Goal: Information Seeking & Learning: Learn about a topic

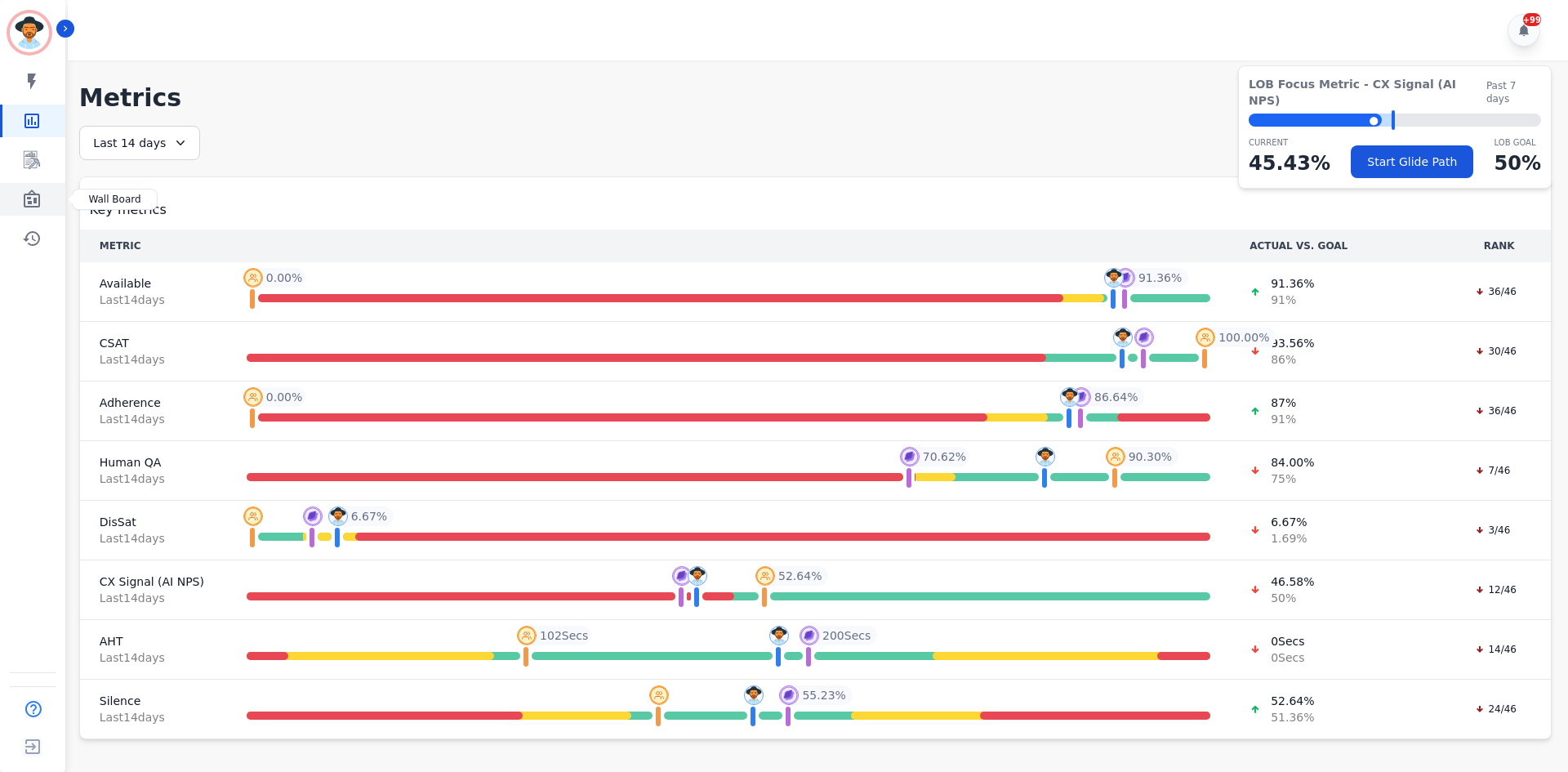
click at [35, 198] on icon "Sidebar" at bounding box center [32, 199] width 16 height 18
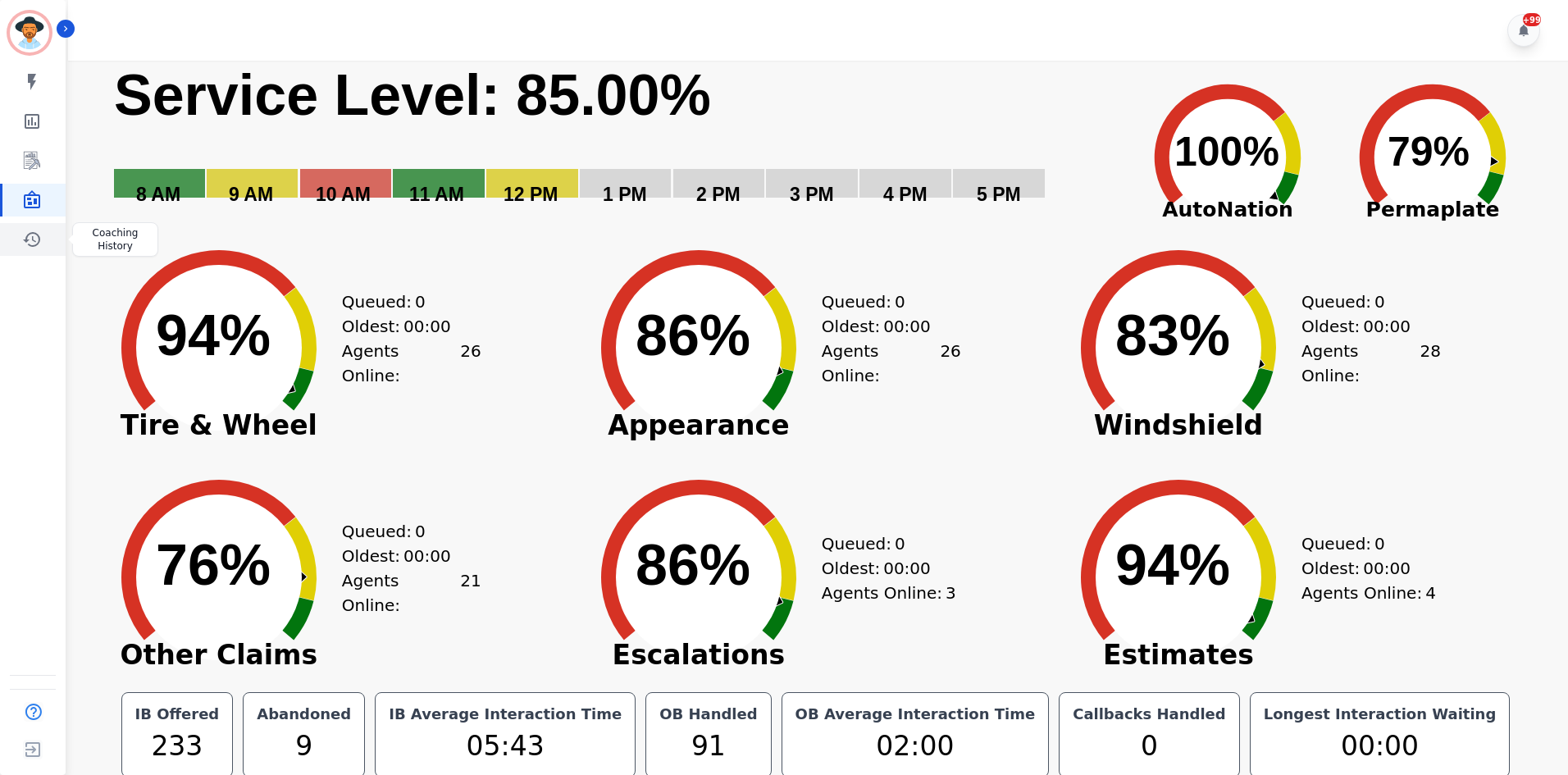
click at [31, 241] on icon "Sidebar" at bounding box center [32, 240] width 20 height 20
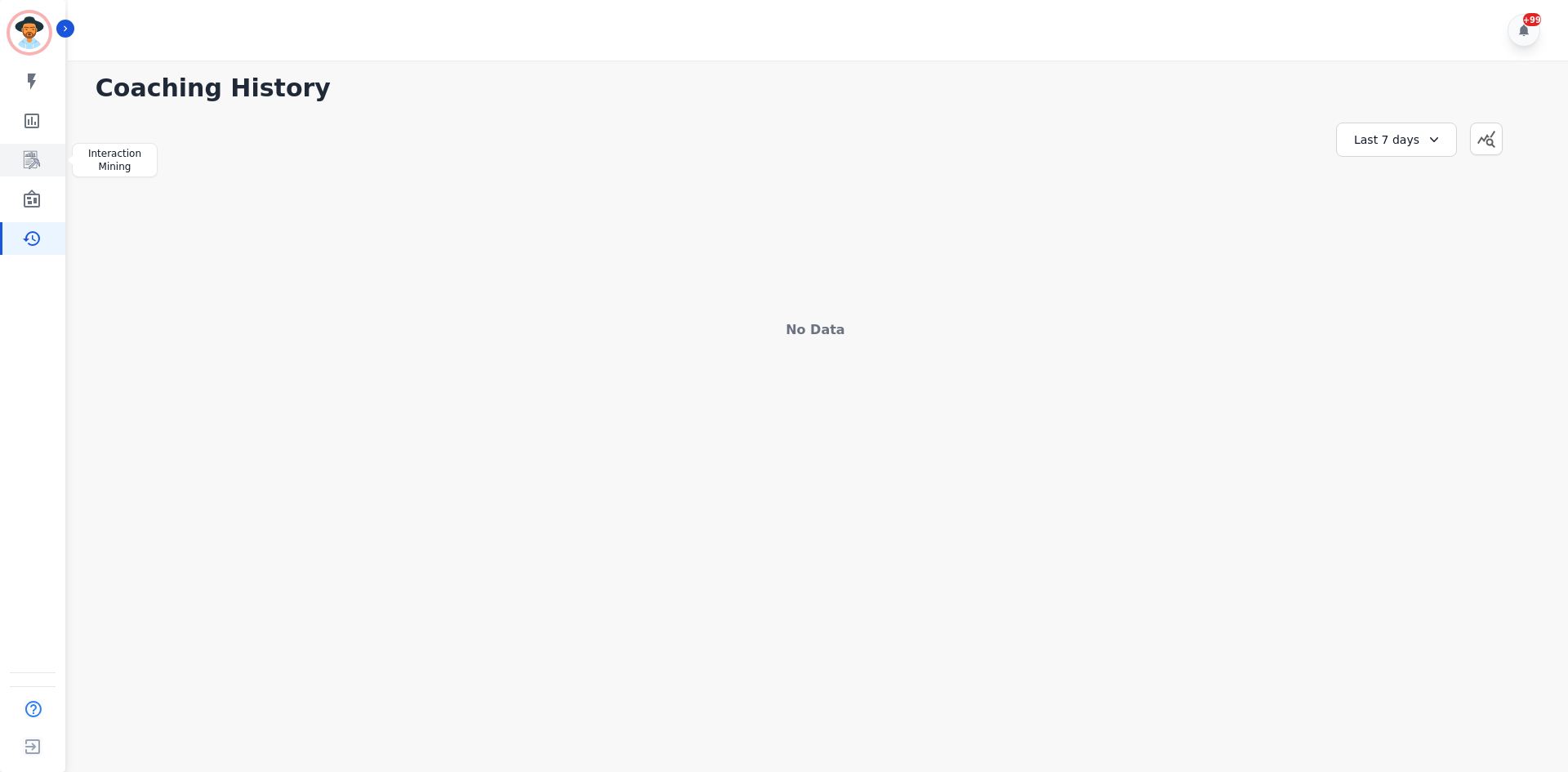
click at [34, 162] on icon "Sidebar" at bounding box center [32, 160] width 16 height 18
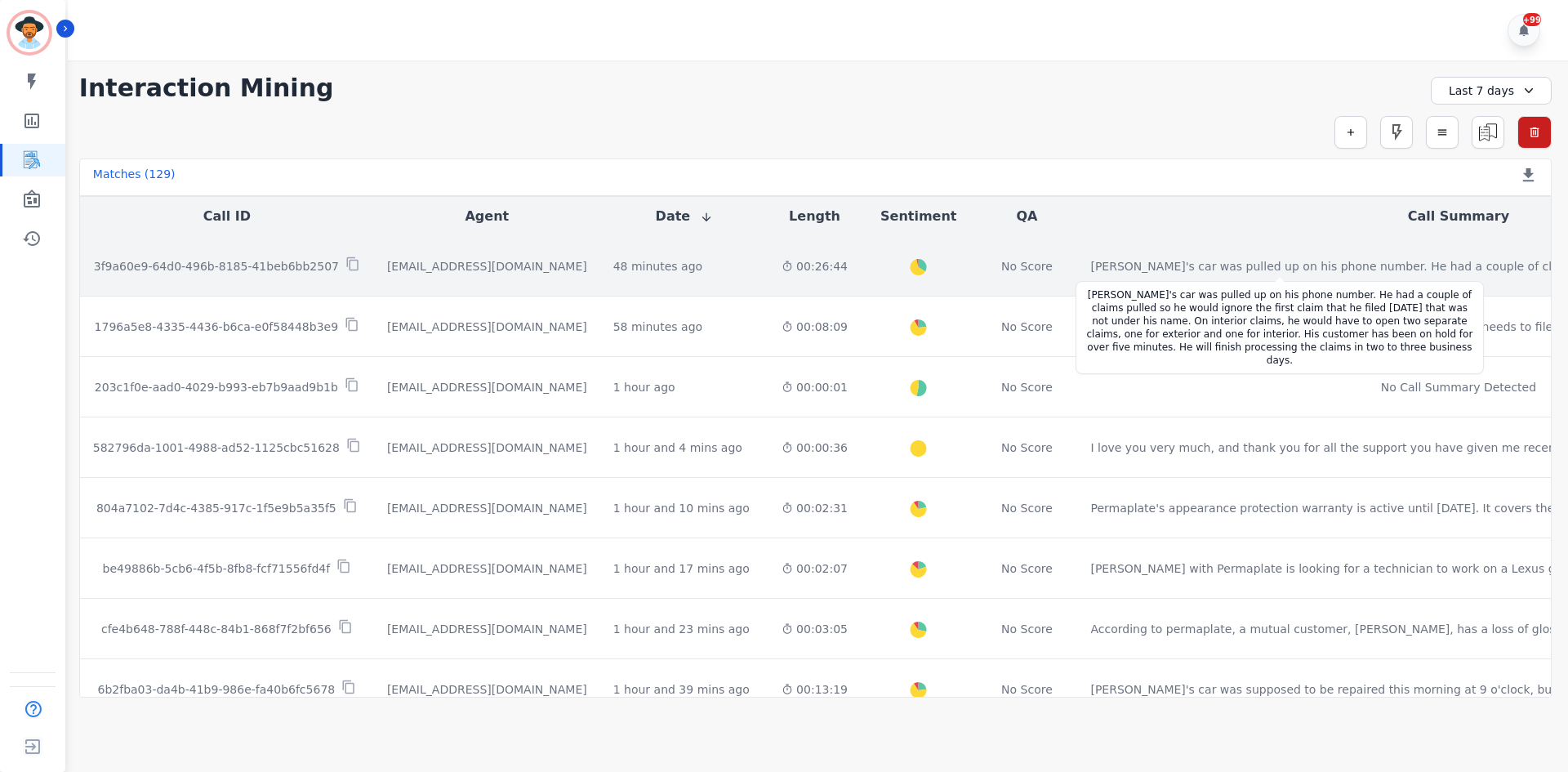
click at [1090, 272] on div "[PERSON_NAME]'s car was pulled up on his phone number. He had a couple of claim…" at bounding box center [1419, 266] width 658 height 16
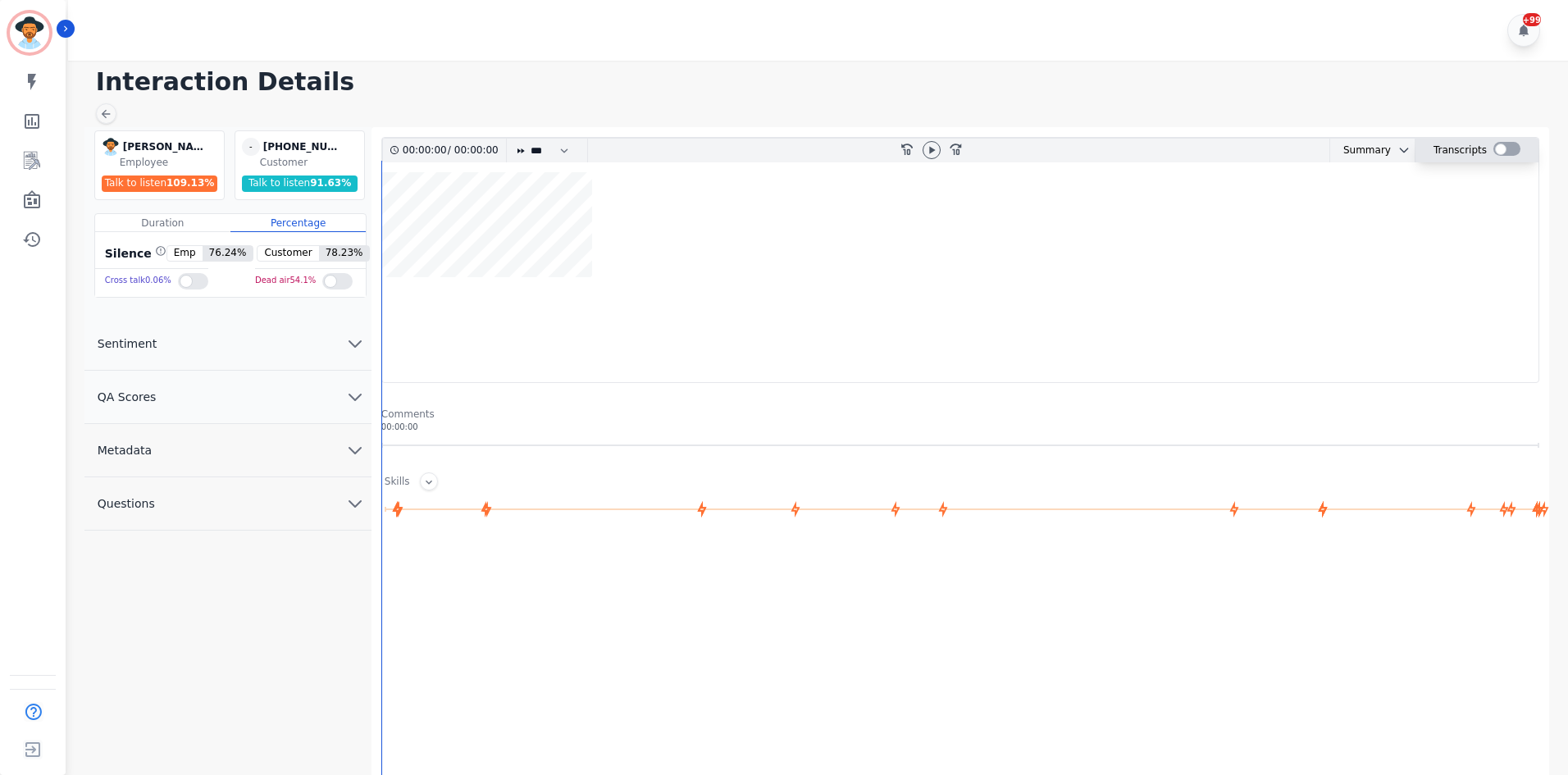
click at [1499, 152] on div at bounding box center [1507, 149] width 27 height 14
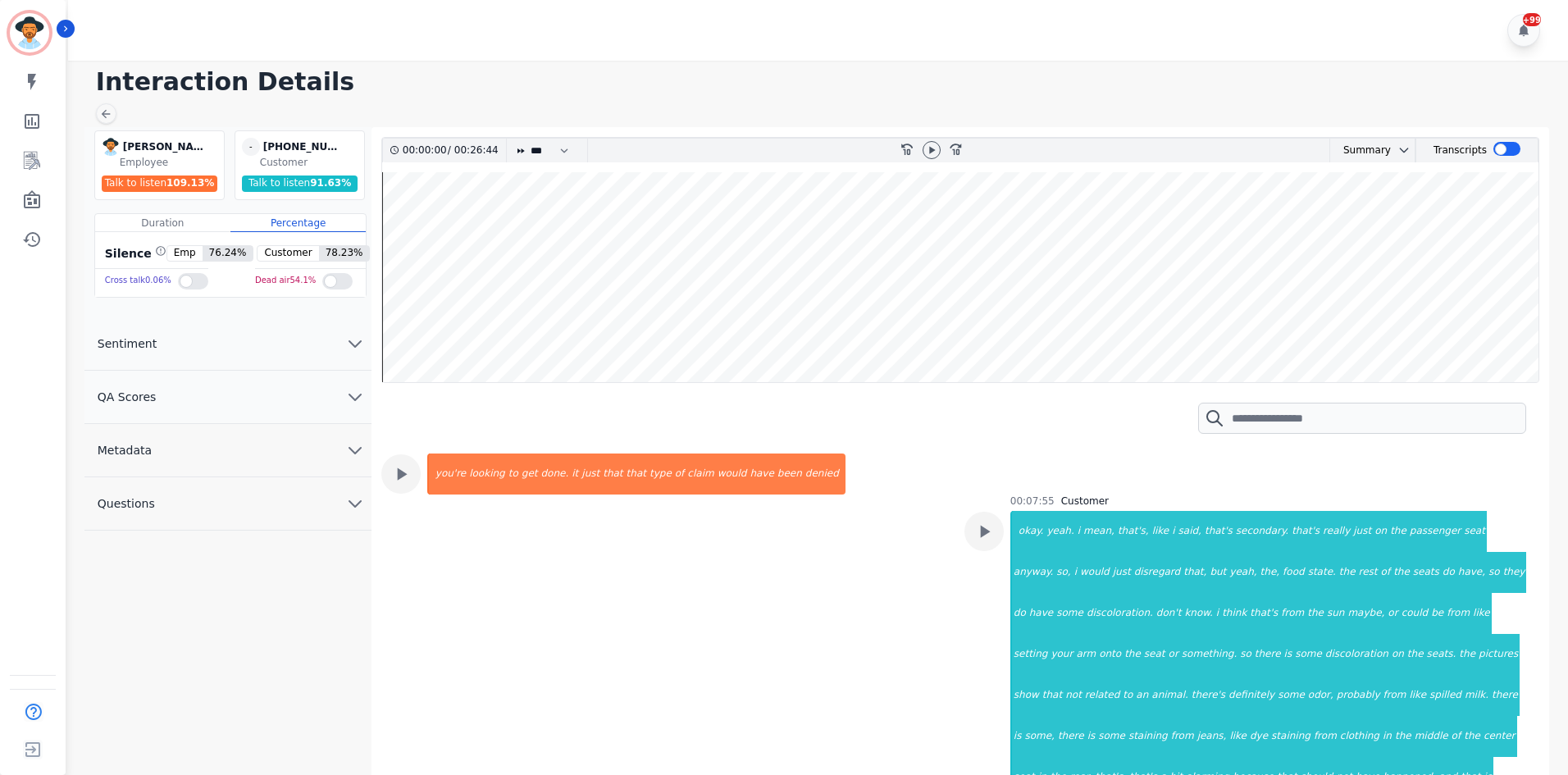
scroll to position [3936, 0]
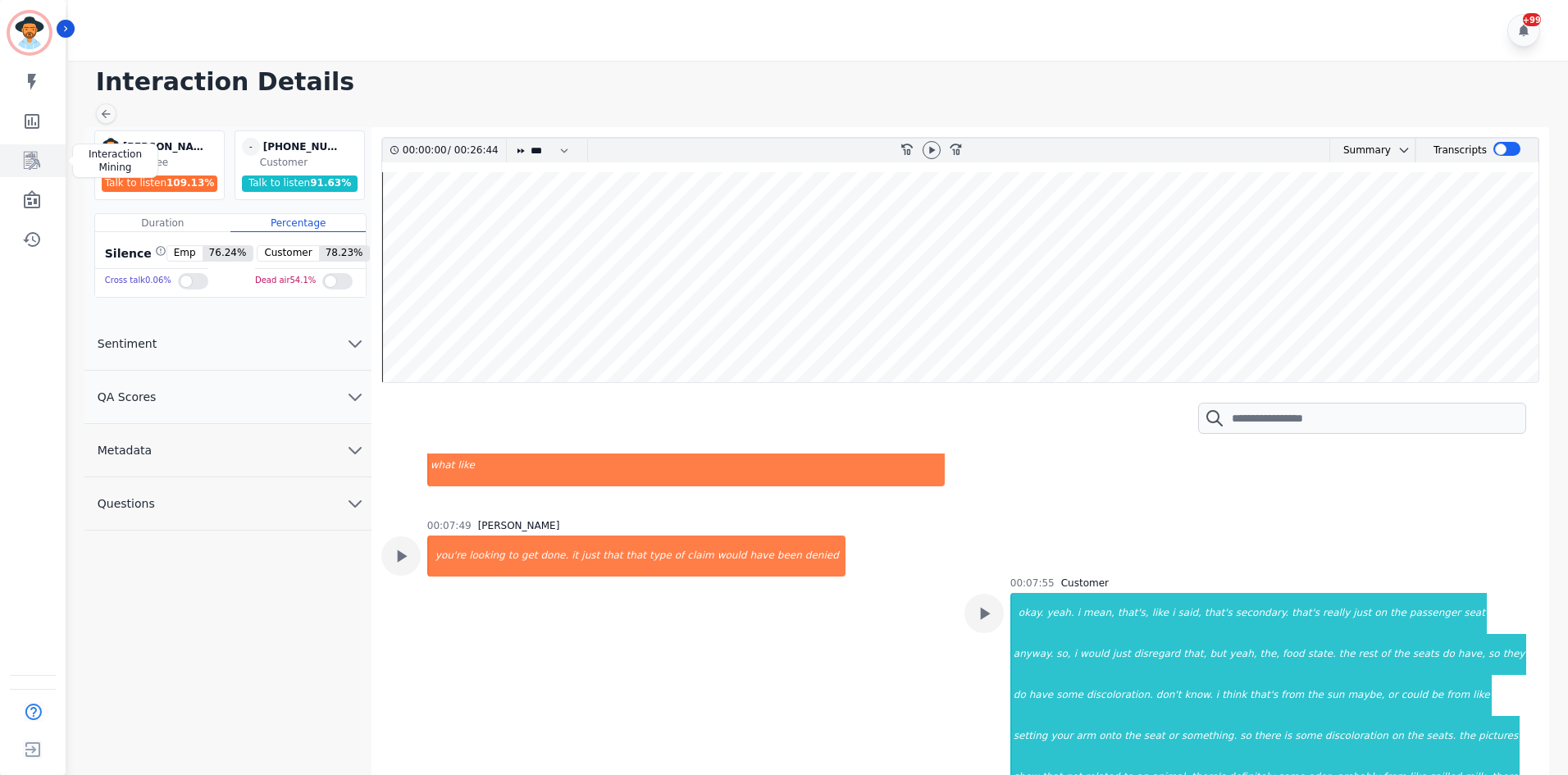
click at [34, 166] on icon "Sidebar" at bounding box center [32, 160] width 20 height 20
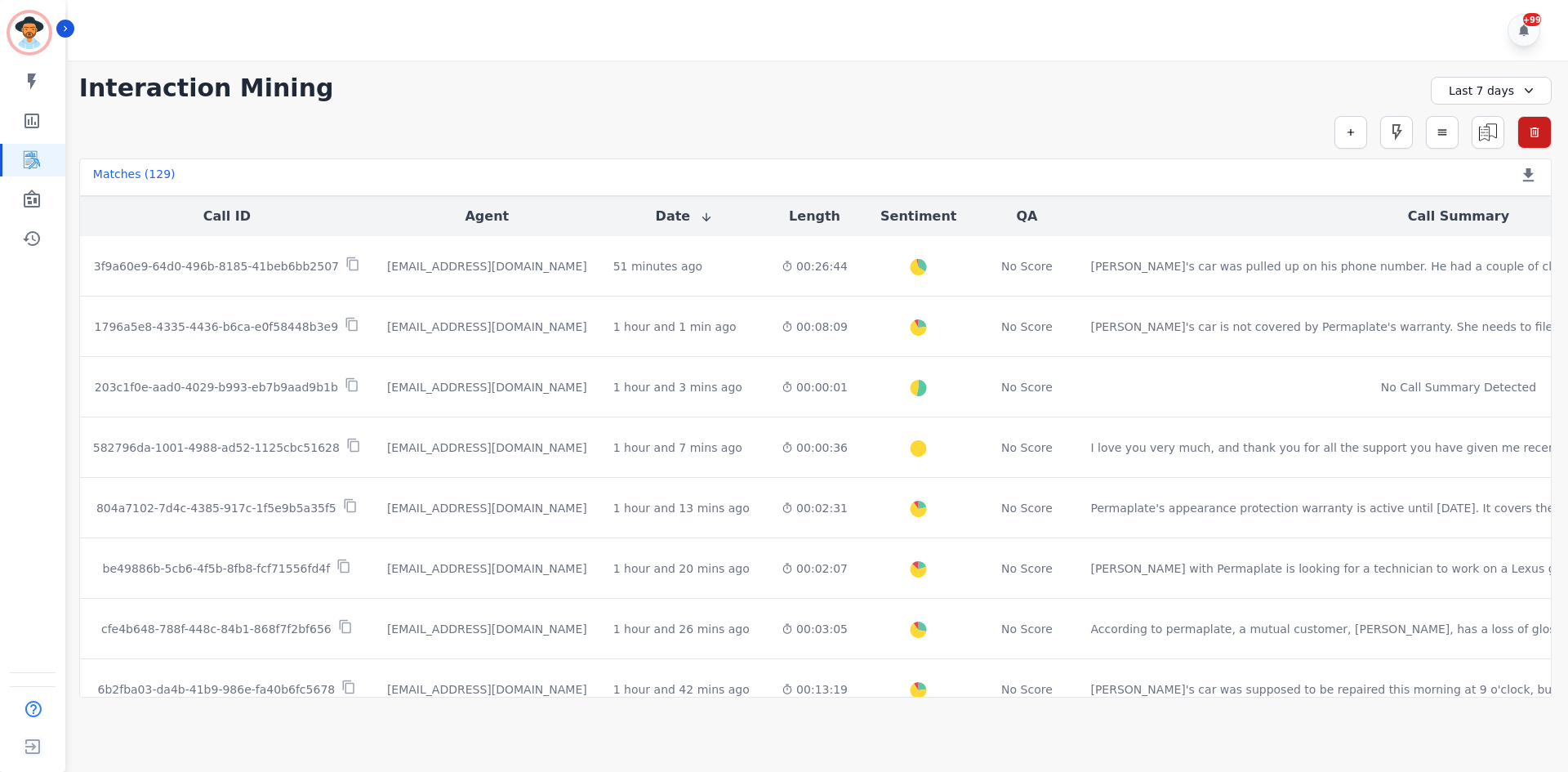
click at [36, 218] on div "My skills My Metrics Interaction Mining Wall Board Coaching History" at bounding box center [32, 160] width 65 height 189
click at [40, 206] on icon "Sidebar" at bounding box center [32, 199] width 16 height 18
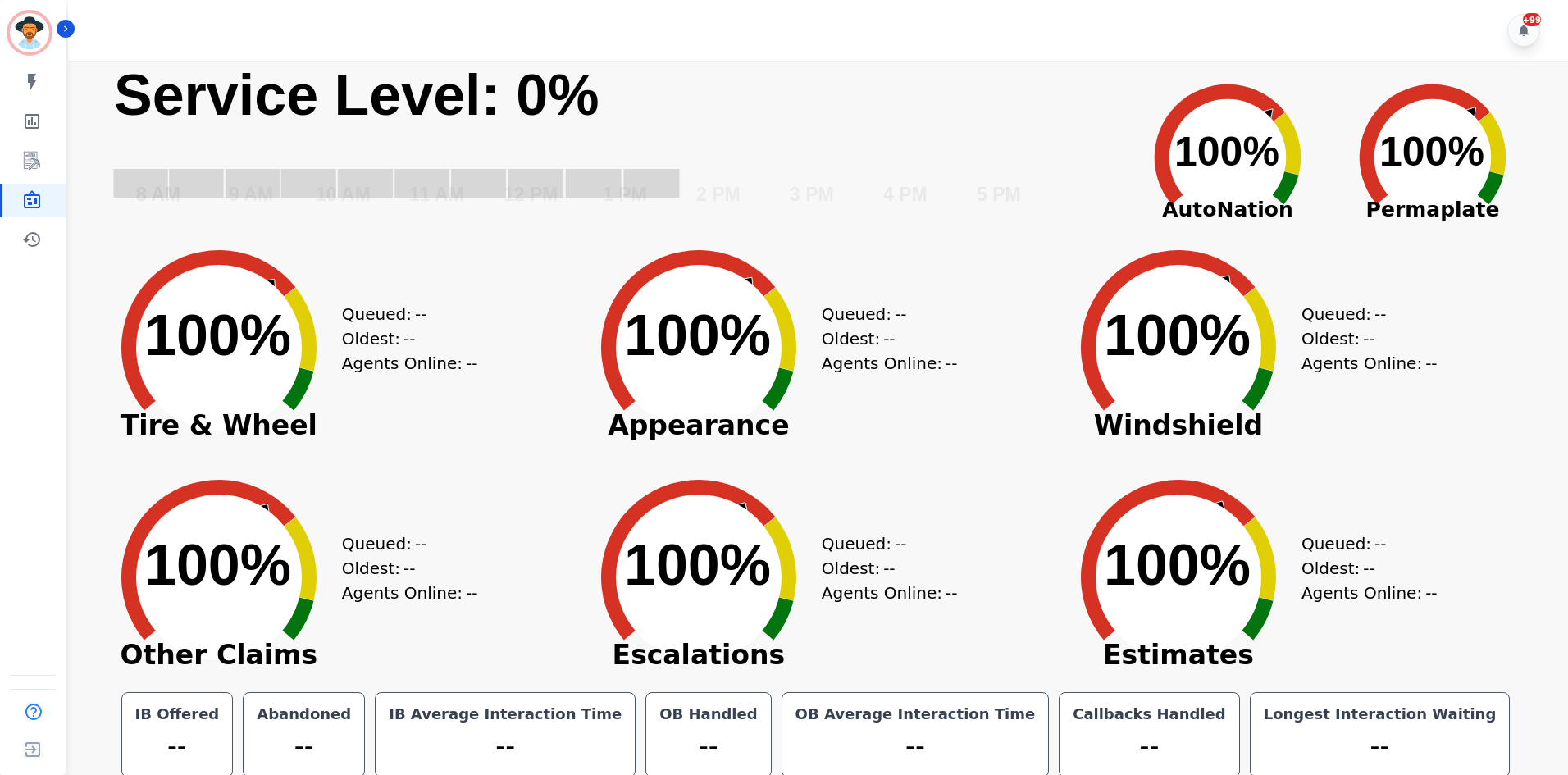
scroll to position [9, 0]
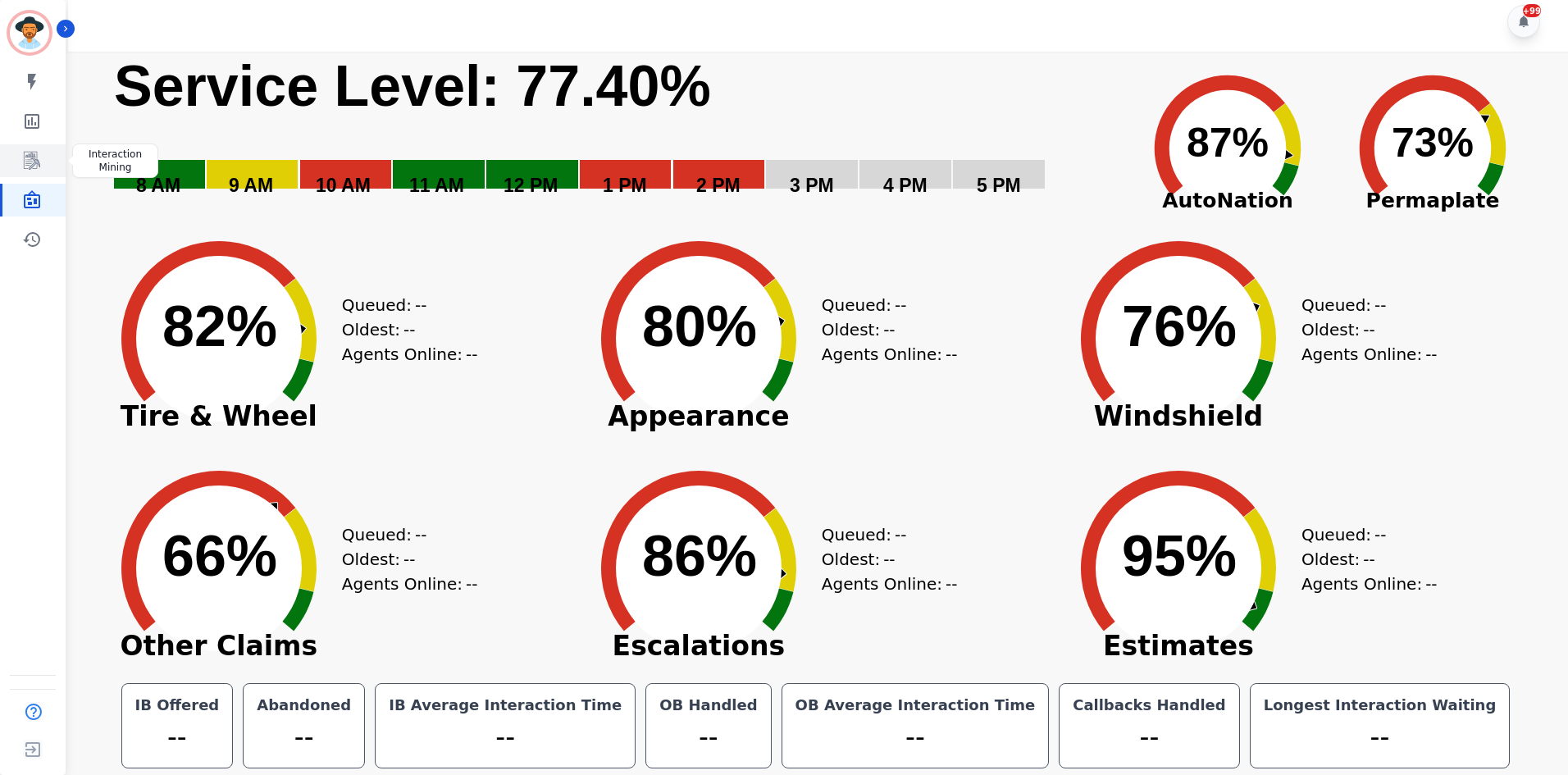
click at [33, 159] on icon "Sidebar" at bounding box center [32, 160] width 17 height 18
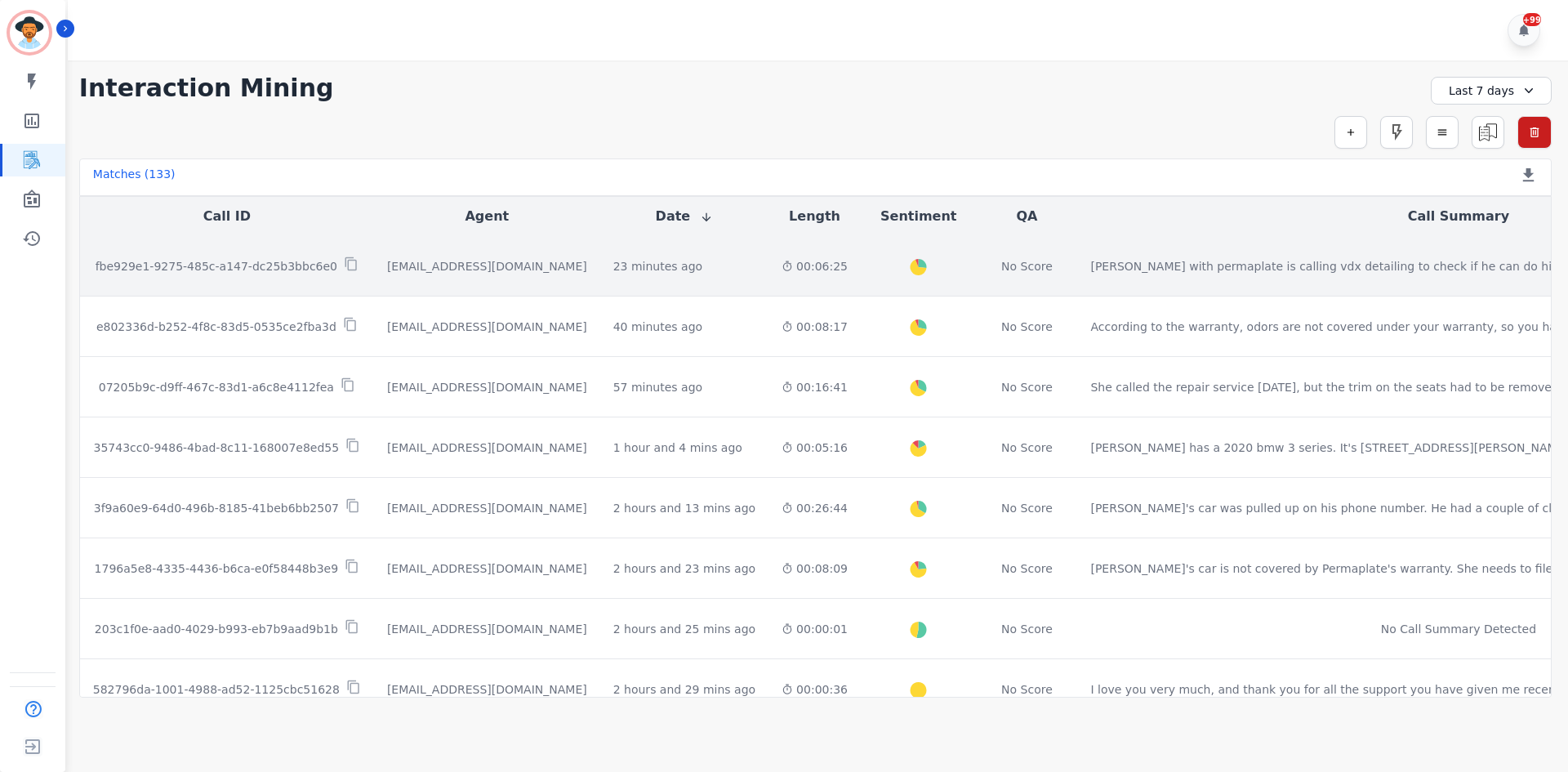
click at [1233, 288] on td "[PERSON_NAME] with permaplate is calling vdx detailing to check if he can do hi…" at bounding box center [1458, 266] width 762 height 60
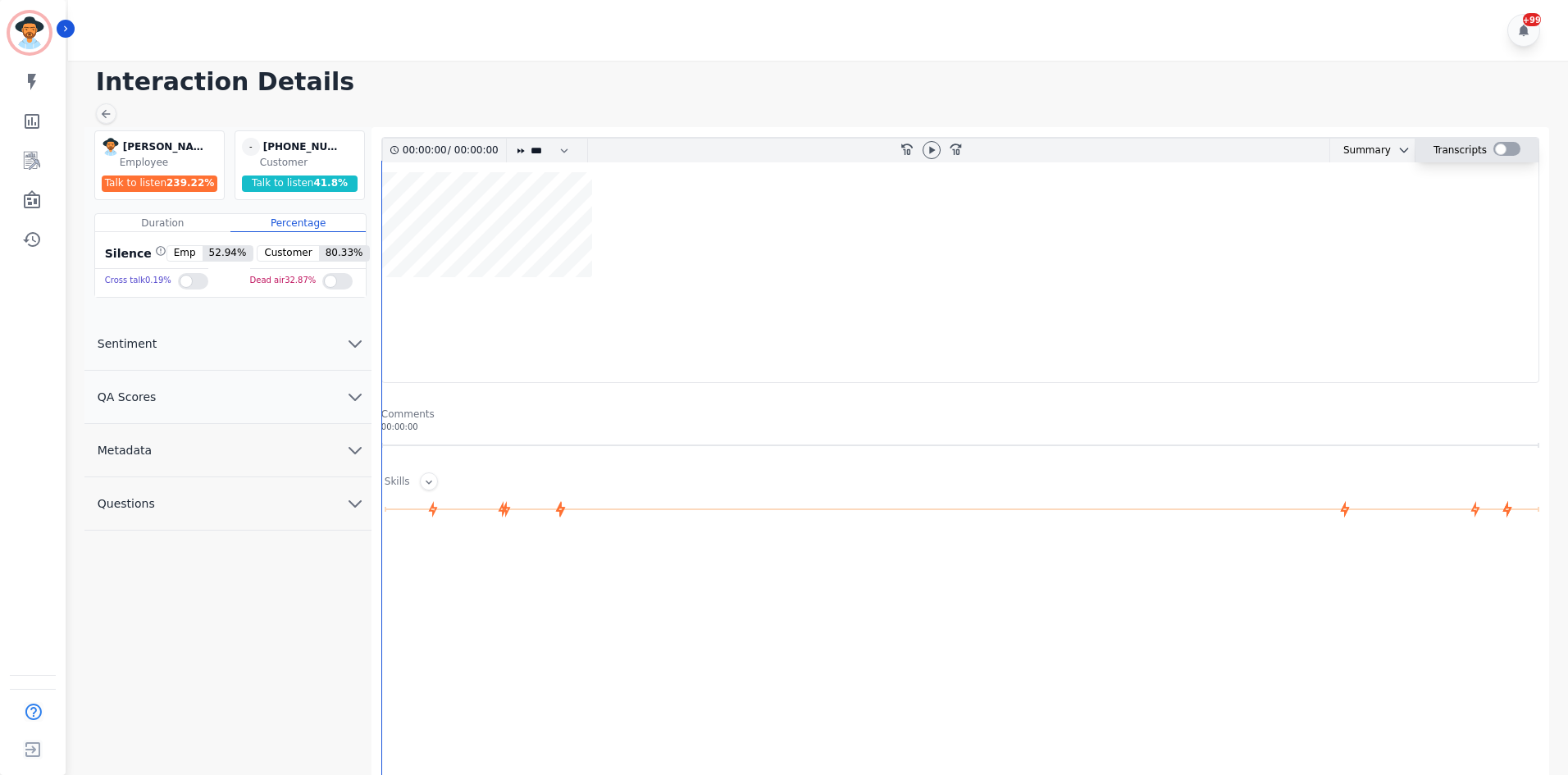
click at [1511, 146] on div at bounding box center [1507, 149] width 27 height 14
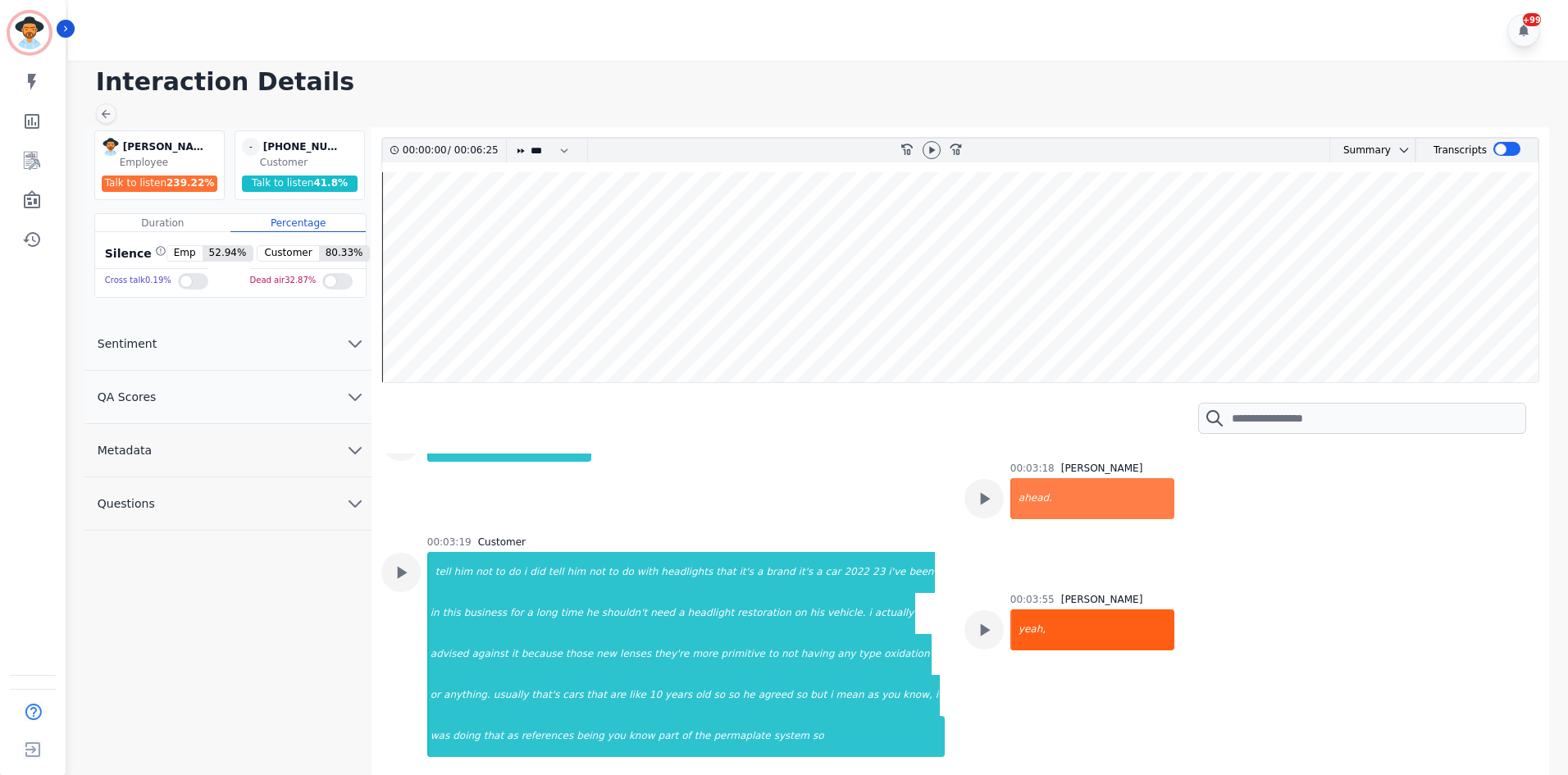
scroll to position [3035, 0]
